Goal: Navigation & Orientation: Find specific page/section

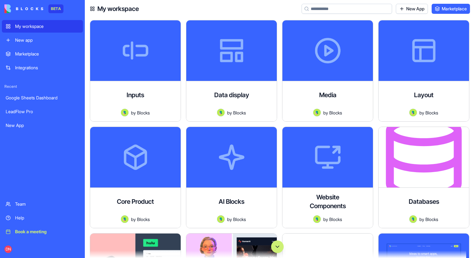
click at [278, 247] on button "Scroll to bottom" at bounding box center [277, 247] width 13 height 13
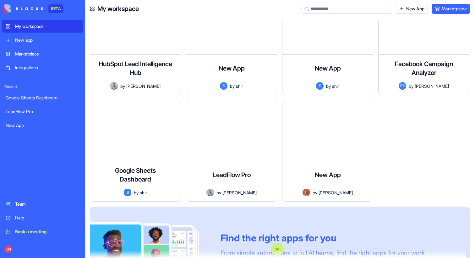
scroll to position [44410, 0]
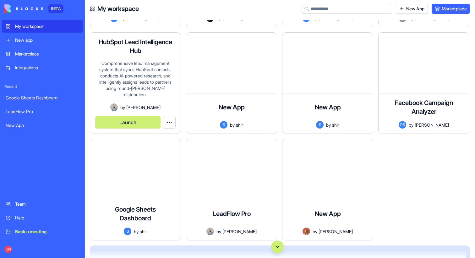
click at [139, 123] on button "Launch" at bounding box center [127, 122] width 65 height 13
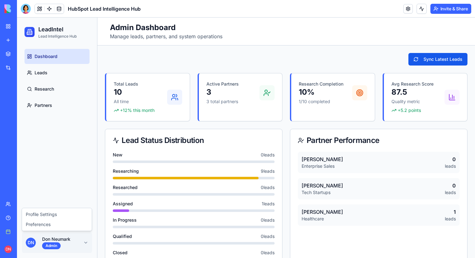
click at [81, 245] on html "LeadIntel Lead Intelligence Hub Dashboard Leads Research Partners D N Don Neuma…" at bounding box center [246, 237] width 458 height 438
click at [55, 218] on div "Profile Settings" at bounding box center [56, 215] width 67 height 10
click at [68, 240] on html "LeadIntel Lead Intelligence Hub Dashboard Leads Research Partners D N Don Neuma…" at bounding box center [246, 237] width 458 height 438
click at [59, 226] on div "Preferences" at bounding box center [56, 225] width 67 height 10
click at [78, 172] on div "Dashboard Leads Research Partners" at bounding box center [57, 136] width 80 height 181
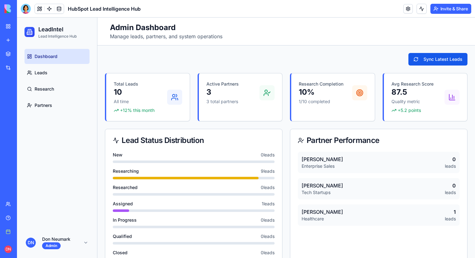
click at [27, 51] on link "Marketplace" at bounding box center [14, 54] width 25 height 13
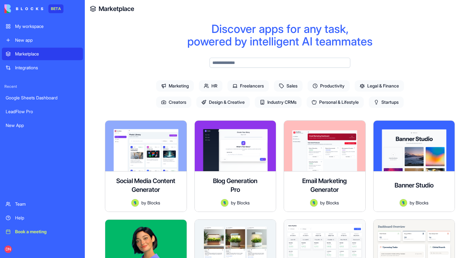
click at [32, 203] on div "Team" at bounding box center [47, 204] width 64 height 6
